Goal: Information Seeking & Learning: Learn about a topic

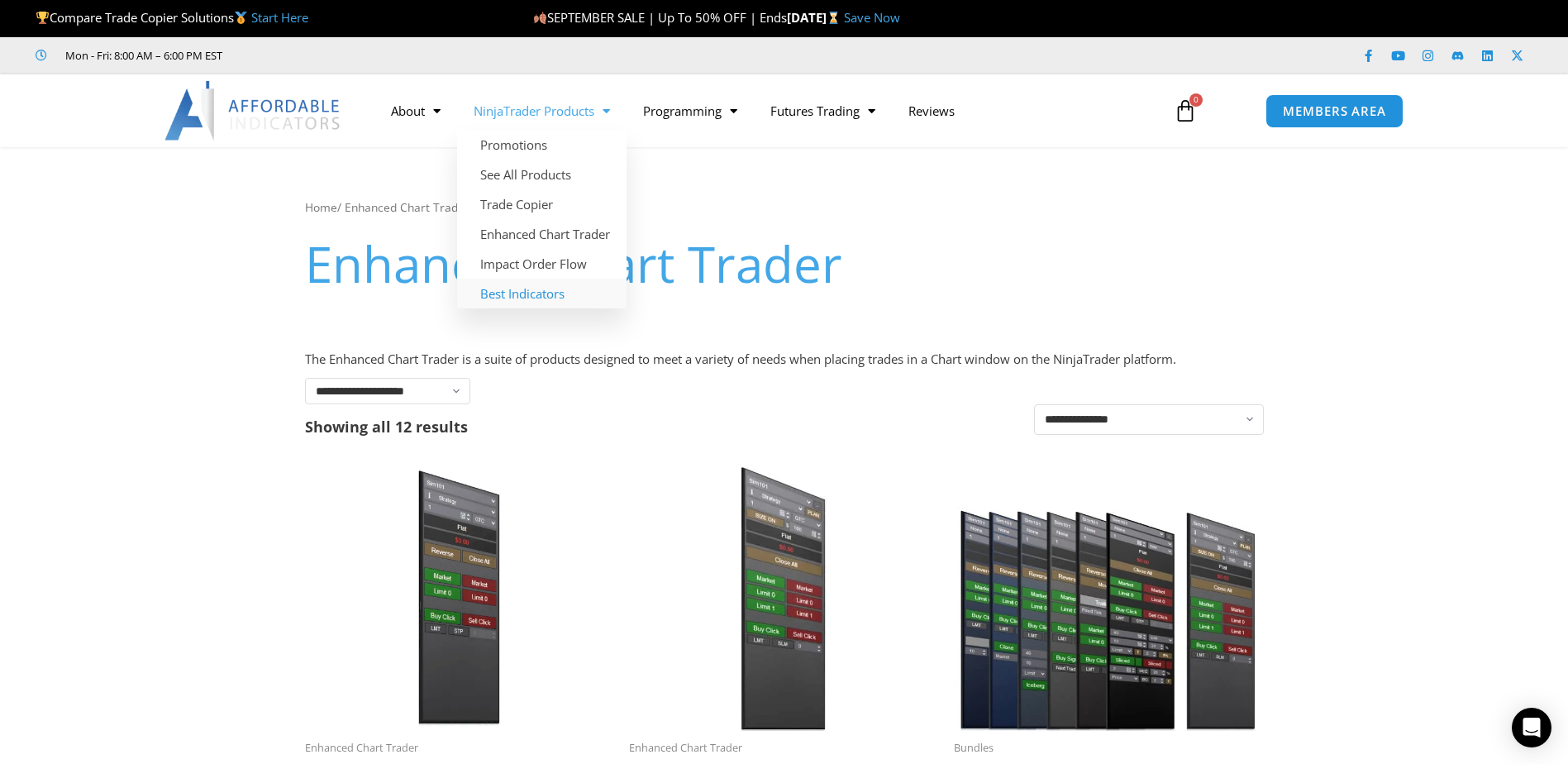
click at [520, 293] on link "Best Indicators" at bounding box center [541, 293] width 169 height 30
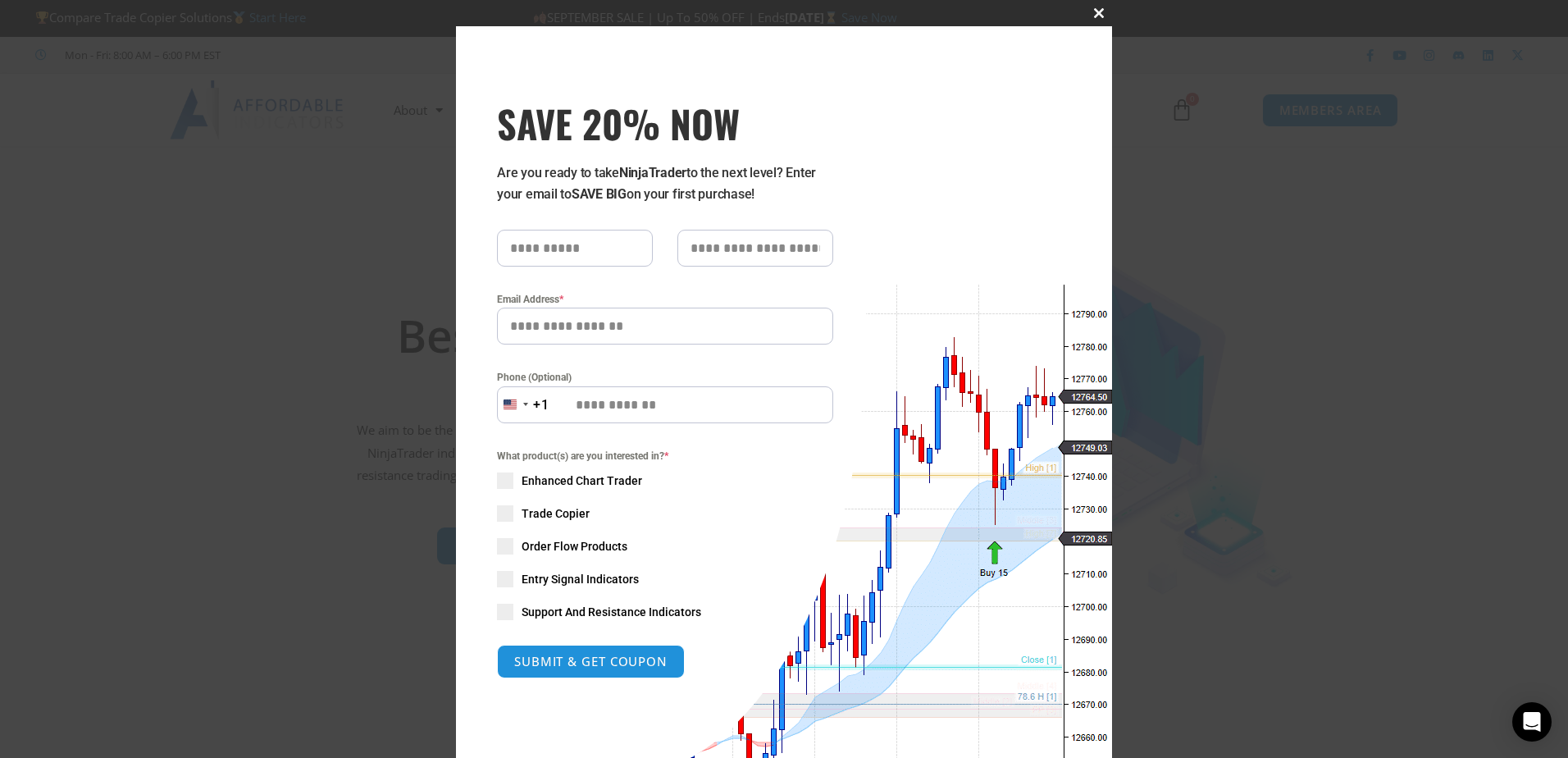
click at [1086, 16] on span "SAVE 20% NOW popup" at bounding box center [1099, 13] width 26 height 10
